Goal: Navigation & Orientation: Find specific page/section

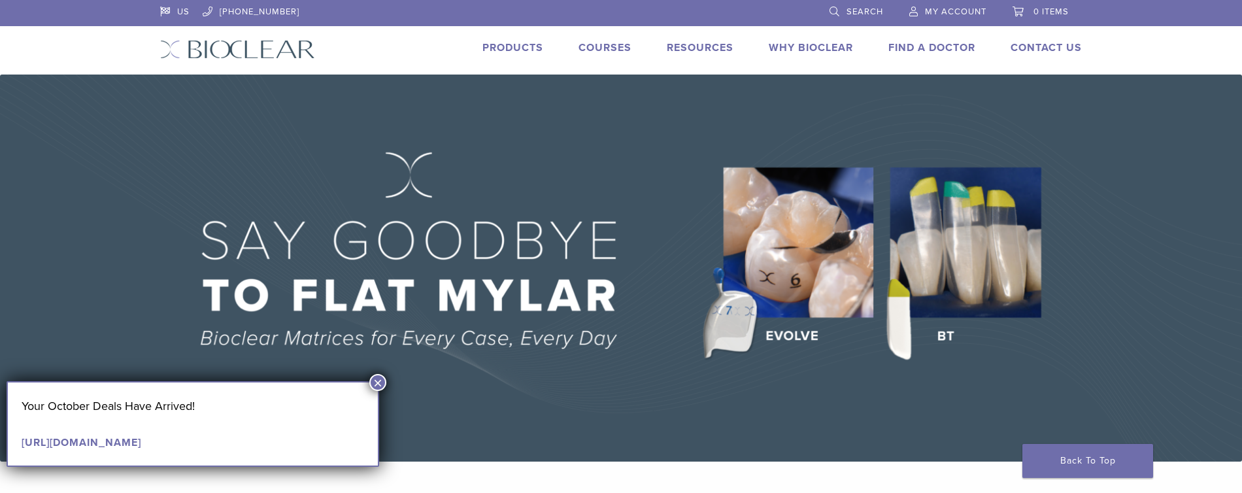
click at [512, 43] on link "Products" at bounding box center [512, 47] width 61 height 13
